Goal: Communication & Community: Answer question/provide support

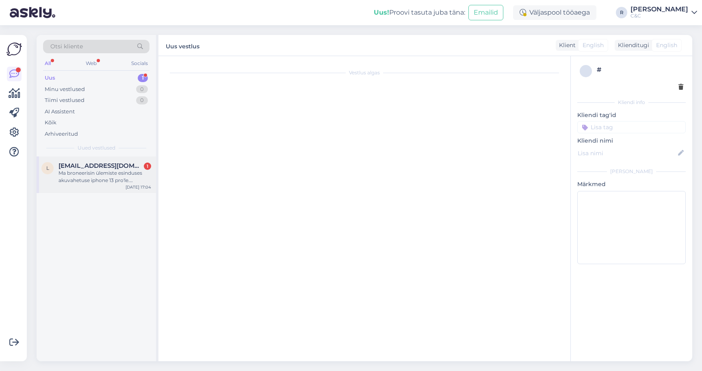
click at [122, 166] on div "[EMAIL_ADDRESS][DOMAIN_NAME] 1" at bounding box center [104, 165] width 93 height 7
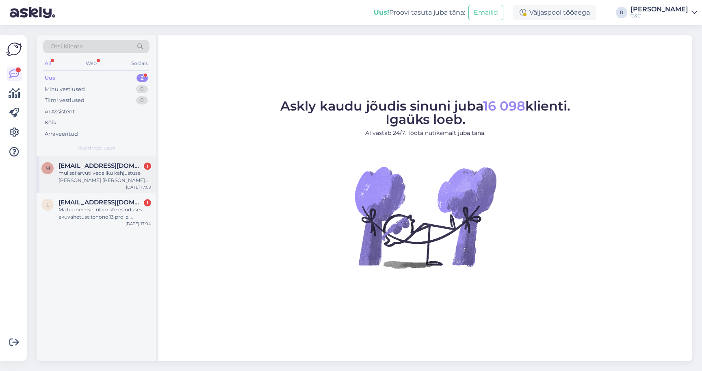
click at [116, 169] on div "mul sai arvuti vedeliku kahjustuse ja oleks vaja tuua teie juurde, küsimus, et …" at bounding box center [104, 176] width 93 height 15
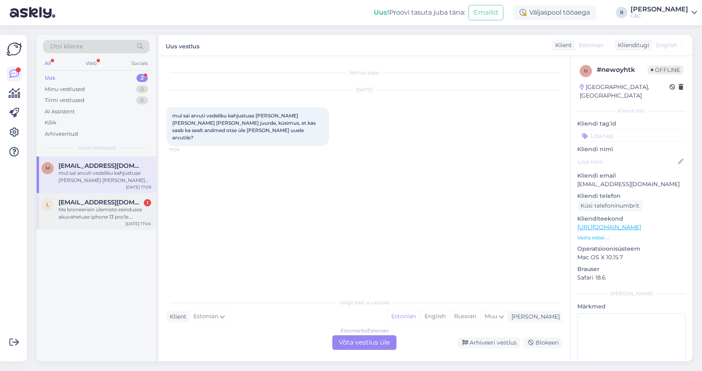
click at [114, 227] on div "l lea.vari@gmail.com 1 Ma broneerisin ülemiste esinduses akuvahetuse iphone 13 …" at bounding box center [96, 211] width 119 height 37
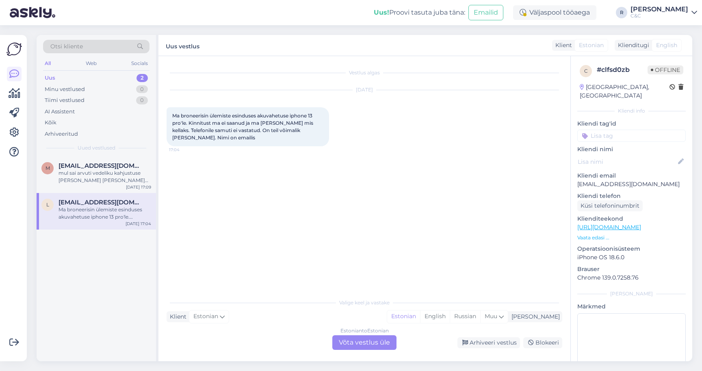
click at [363, 340] on div "Estonian to Estonian Võta vestlus üle" at bounding box center [364, 342] width 64 height 15
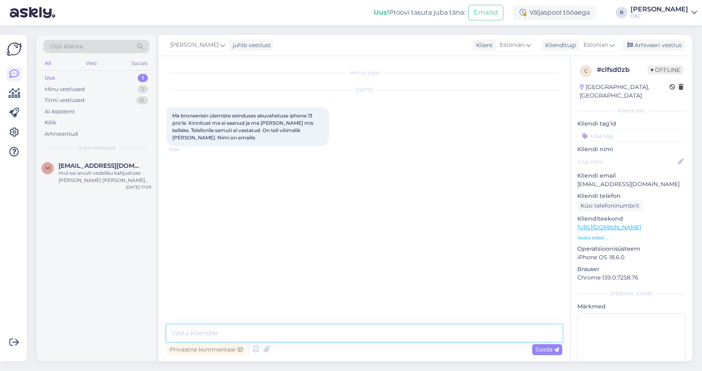
click at [356, 335] on textarea at bounding box center [363, 332] width 395 height 17
type textarea "Tere!"
click at [127, 179] on div "mul sai arvuti vedeliku kahjustuse ja oleks vaja tuua teie juurde, küsimus, et …" at bounding box center [104, 176] width 93 height 15
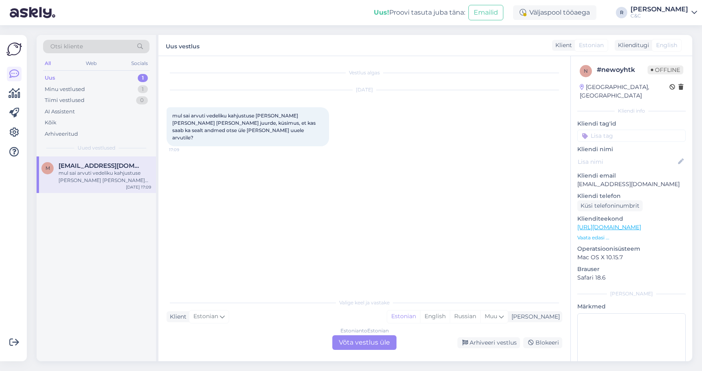
click at [350, 346] on div "Estonian to Estonian Võta vestlus üle" at bounding box center [364, 342] width 64 height 15
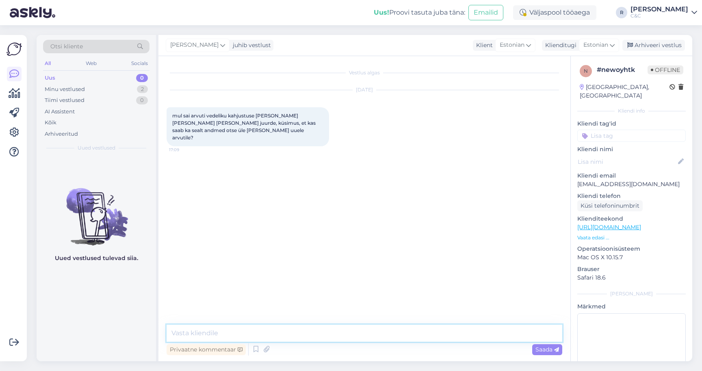
click at [327, 331] on textarea at bounding box center [363, 332] width 395 height 17
type textarea "Tere!"
click at [279, 336] on textarea "Ikka pakume sellist teenust ka. 39 eurot on sellise teenuse hind." at bounding box center [363, 332] width 395 height 17
click at [277, 333] on textarea "Ikka pakume sellist teenust ka. 39 eurot on sellise teenuse hind." at bounding box center [363, 332] width 395 height 17
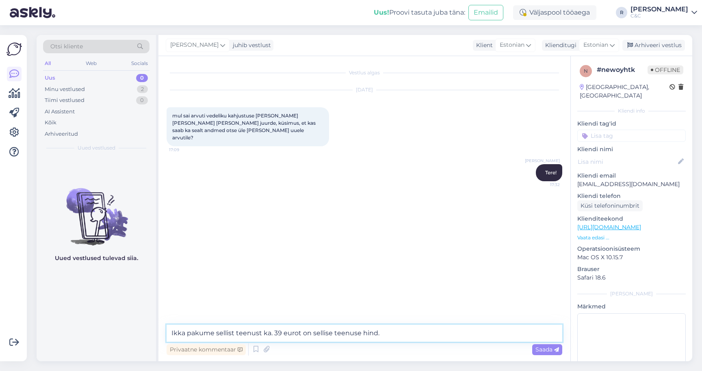
click at [277, 333] on textarea "Ikka pakume sellist teenust ka. 39 eurot on sellise teenuse hind." at bounding box center [363, 332] width 395 height 17
type textarea "Ikka pakume sellist teenust ka. 45 eurot on sellise teenuse hind."
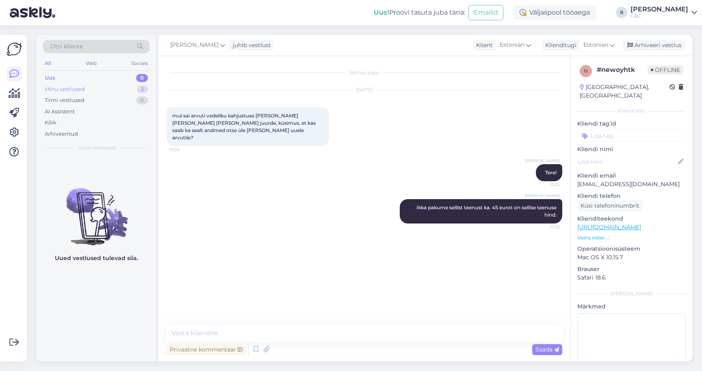
click at [114, 89] on div "Minu vestlused 2" at bounding box center [96, 89] width 106 height 11
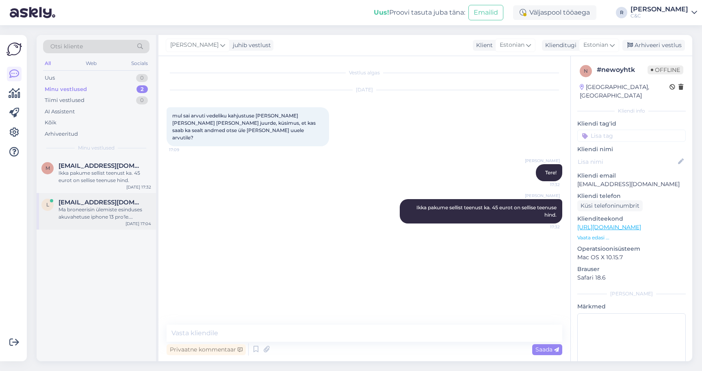
click at [78, 207] on div "Ma broneerisin ülemiste esinduses akuvahetuse iphone 13 pro'le. Kinnitust ma ei…" at bounding box center [104, 213] width 93 height 15
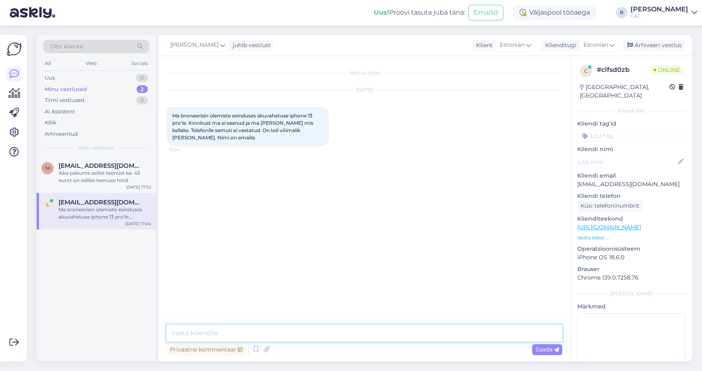
click at [251, 328] on textarea at bounding box center [363, 332] width 395 height 17
paste textarea "28.08 kl 10.00 Ülemiste"
click at [205, 330] on textarea "Tere! 28.08 kl 10.00 Ülemiste" at bounding box center [363, 332] width 395 height 17
click at [229, 331] on textarea "Tere! 28. august kl 10.00 Ülemiste" at bounding box center [363, 332] width 395 height 17
click at [327, 328] on textarea "Tere! 28. august kell 10.00 Ülemiste" at bounding box center [363, 332] width 395 height 17
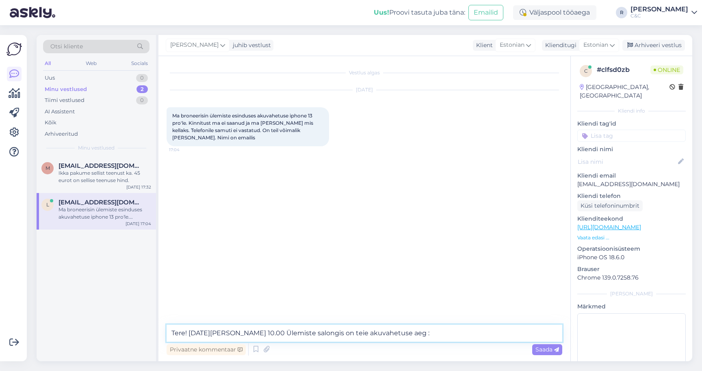
type textarea "Tere! 28. august kell 10.00 Ülemiste salongis on teie akuvahetuse aeg :)"
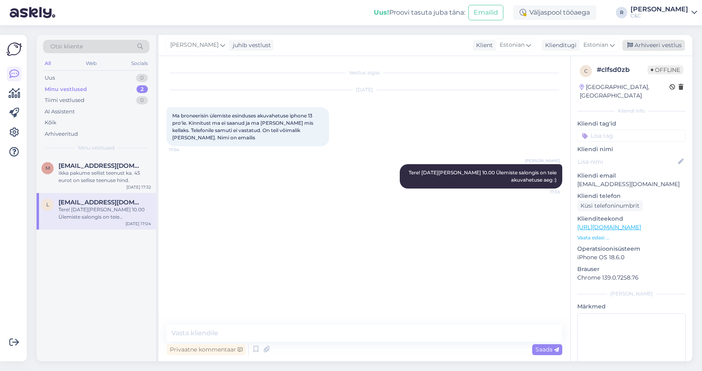
click at [653, 45] on div "Arhiveeri vestlus" at bounding box center [653, 45] width 63 height 11
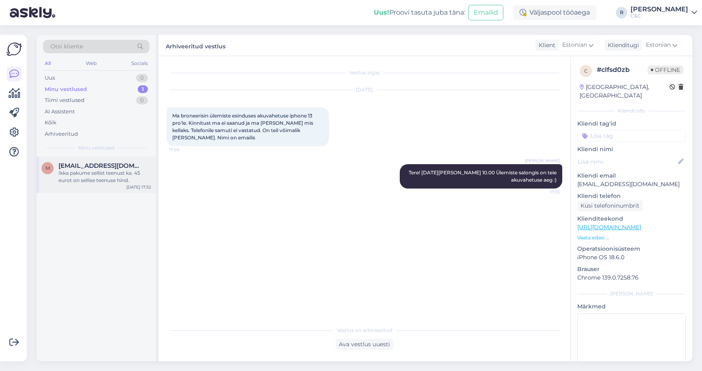
click at [122, 175] on div "Ikka pakume sellist teenust ka. 45 eurot on sellise teenuse hind." at bounding box center [104, 176] width 93 height 15
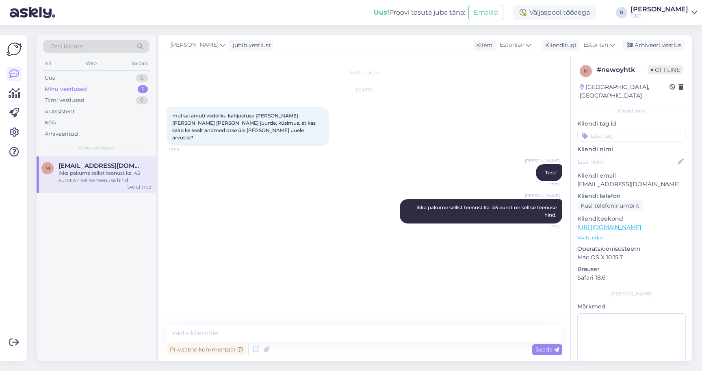
click at [668, 39] on div "Ross juhib vestlust Klient Estonian Klienditugi Estonian Arhiveeri vestlus" at bounding box center [424, 45] width 533 height 21
click at [664, 42] on div "Arhiveeri vestlus" at bounding box center [653, 45] width 63 height 11
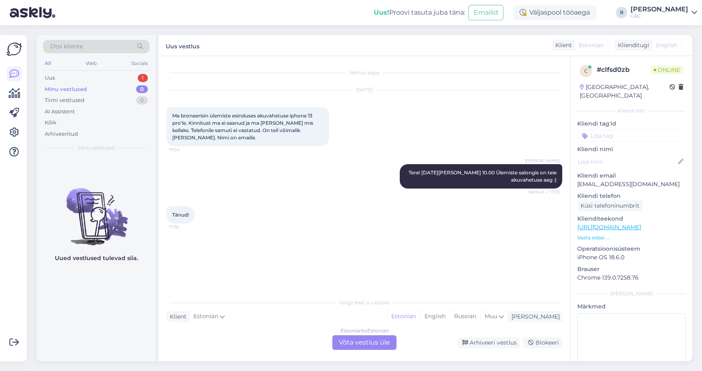
click at [363, 347] on div "Estonian to Estonian Võta vestlus üle" at bounding box center [364, 342] width 64 height 15
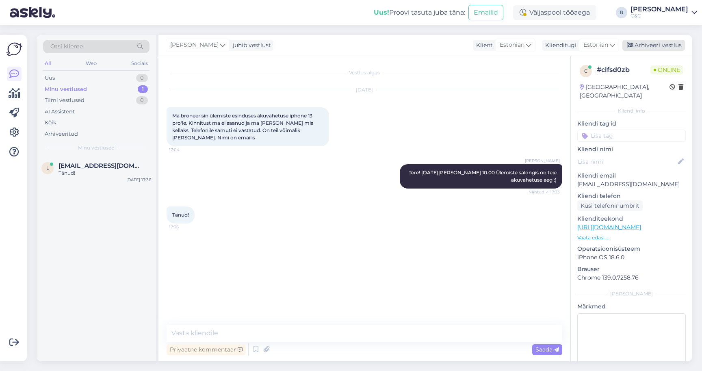
click at [665, 42] on div "Arhiveeri vestlus" at bounding box center [653, 45] width 63 height 11
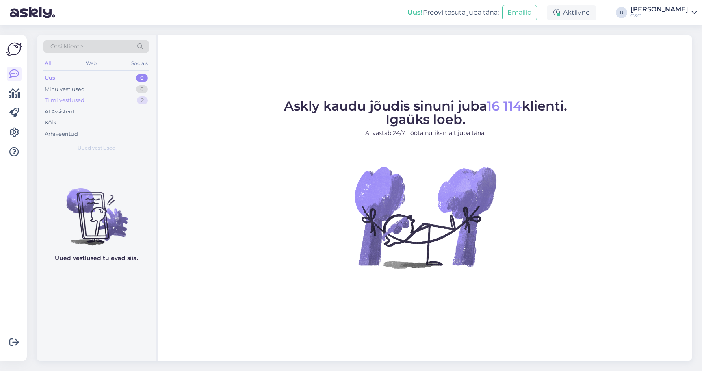
click at [119, 99] on div "Tiimi vestlused 2" at bounding box center [96, 100] width 106 height 11
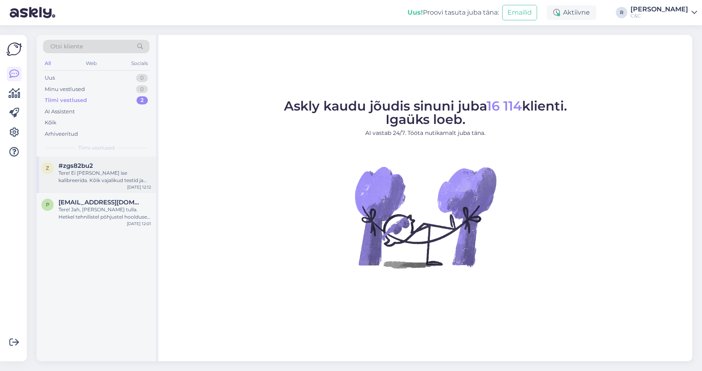
click at [105, 172] on div "Tere! Ei ole tarvis ise kalibreerida. Kõik vajalikud testid ja kalibreerimised …" at bounding box center [104, 176] width 93 height 15
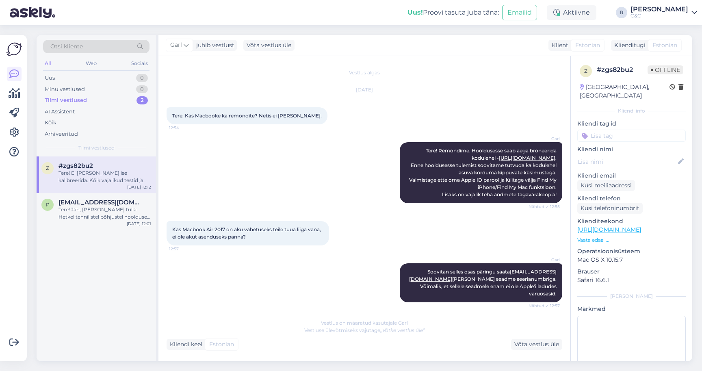
scroll to position [98, 0]
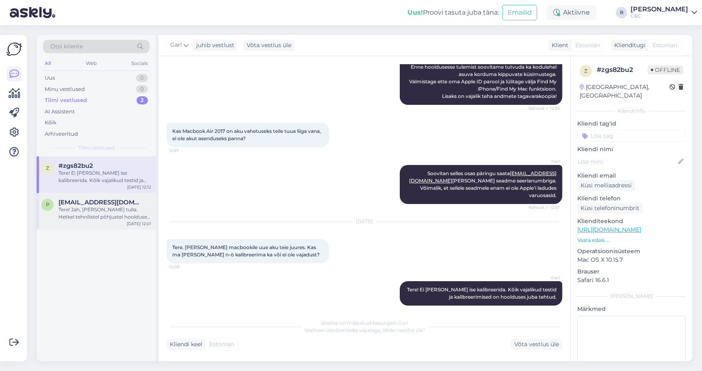
click at [91, 212] on div "Tere! Jah, võite kohale tulla. Hetkel tehnilistel põhjustel hoolduse kinnitused…" at bounding box center [104, 213] width 93 height 15
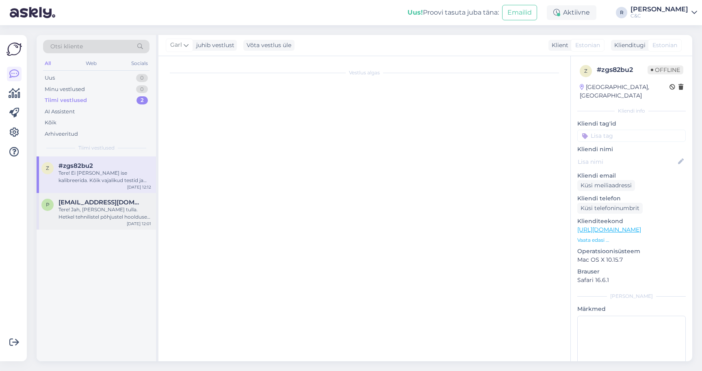
scroll to position [0, 0]
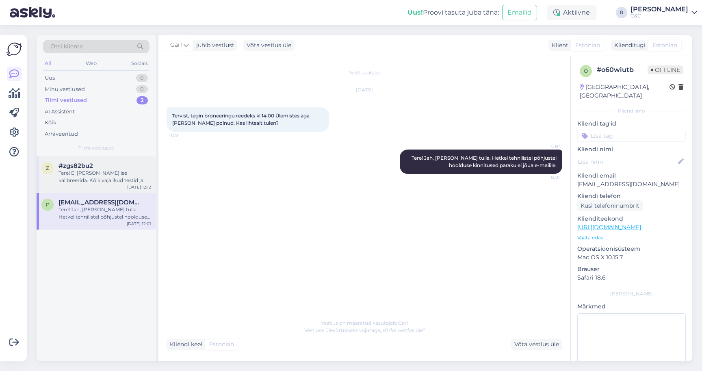
click at [109, 171] on div "Tere! Ei ole tarvis ise kalibreerida. Kõik vajalikud testid ja kalibreerimised …" at bounding box center [104, 176] width 93 height 15
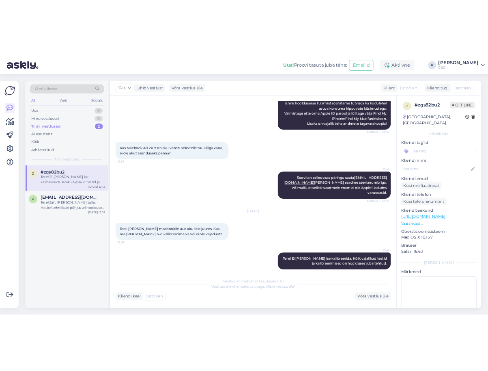
scroll to position [91, 0]
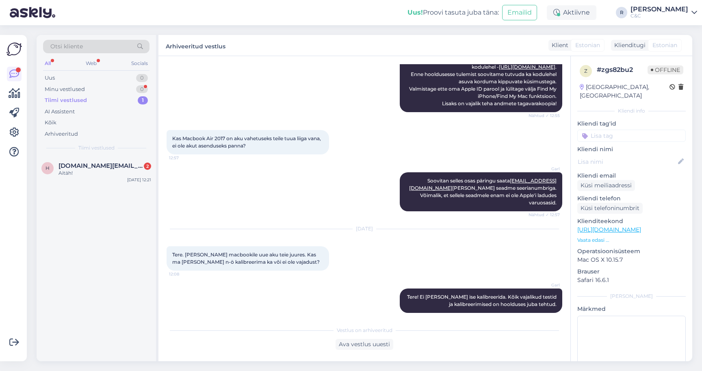
click at [340, 259] on div "Aug 27 2025 Tere. Sain macbookile uue aku teie juures. Kas ma pean seda n-ö kal…" at bounding box center [363, 249] width 395 height 59
click at [296, 0] on html "Uus! Proovi tasuta juba täna: Emailid Aktiivne R Ross C&C Võimalused Veendu, et…" at bounding box center [351, 185] width 702 height 371
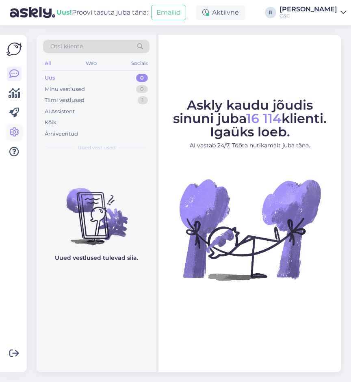
click at [16, 132] on icon at bounding box center [14, 132] width 10 height 10
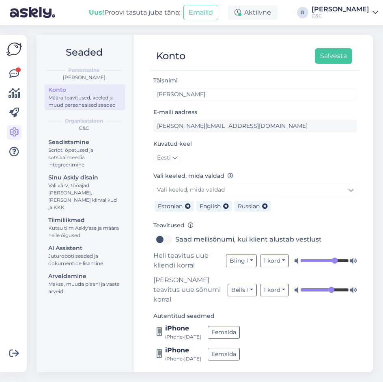
click at [291, 39] on div "Konto Salvesta Täisnimi Ross E-maili aadress ross@ideal.ee Kuvatud keel Eesti V…" at bounding box center [255, 203] width 236 height 337
click at [5, 73] on div "Võimalused Veendu, et Askly loob sulle väärtust. Sulge Ühenda FB ja IG sõnumid …" at bounding box center [13, 203] width 27 height 337
click at [16, 74] on icon at bounding box center [14, 74] width 10 height 10
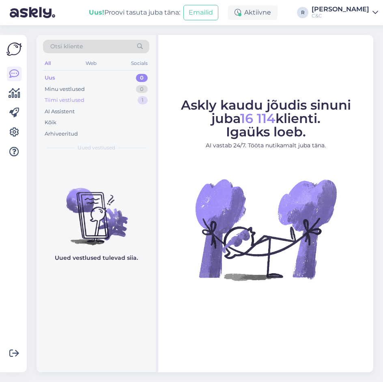
click at [95, 98] on div "Tiimi vestlused 1" at bounding box center [96, 100] width 106 height 11
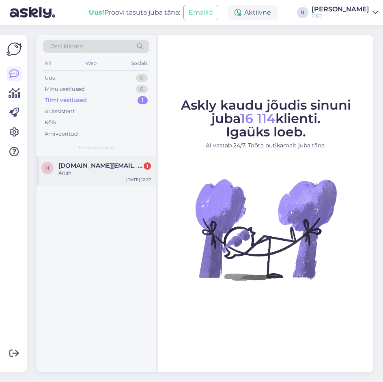
click at [96, 173] on div "Aitäh!" at bounding box center [104, 172] width 93 height 7
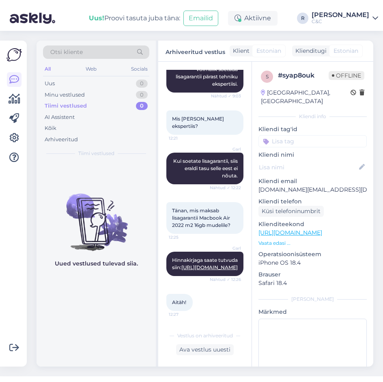
scroll to position [160, 0]
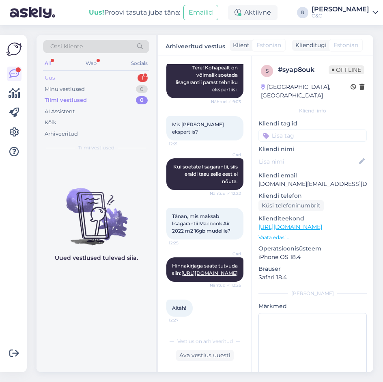
click at [134, 76] on div "Uus 1" at bounding box center [96, 77] width 106 height 11
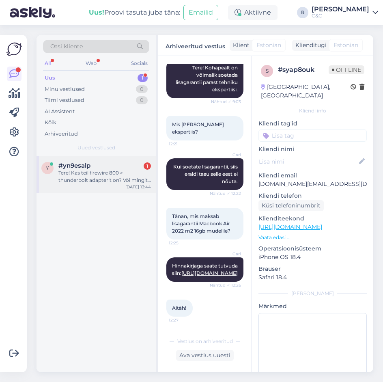
click at [124, 183] on div "y #yn9esalp 1 Tere! Kas teil firewire 800 > thunderbolt adapterit on? Või mingi…" at bounding box center [96, 174] width 119 height 37
